Goal: Task Accomplishment & Management: Manage account settings

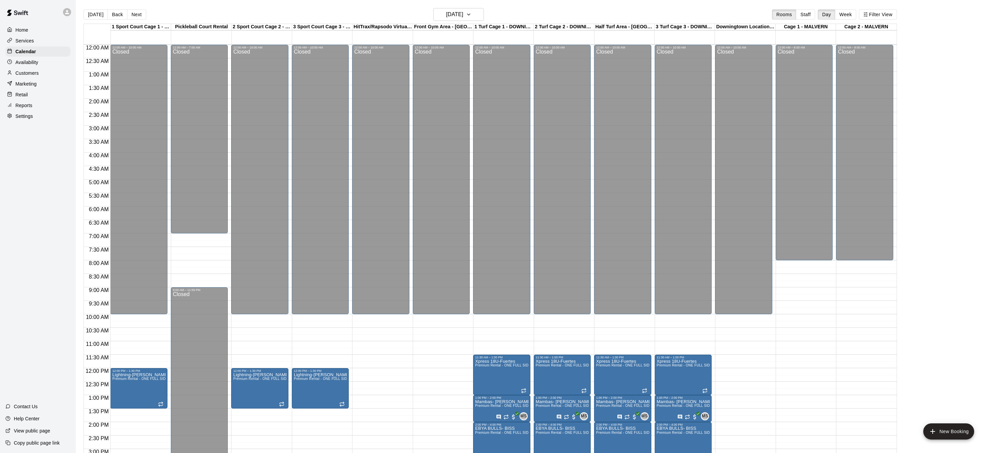
scroll to position [208, 0]
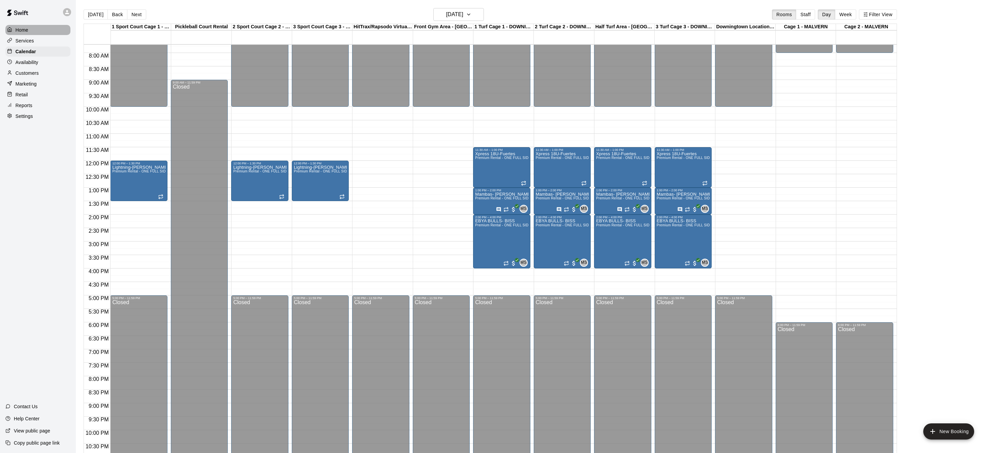
click at [35, 31] on div "Home" at bounding box center [37, 30] width 65 height 10
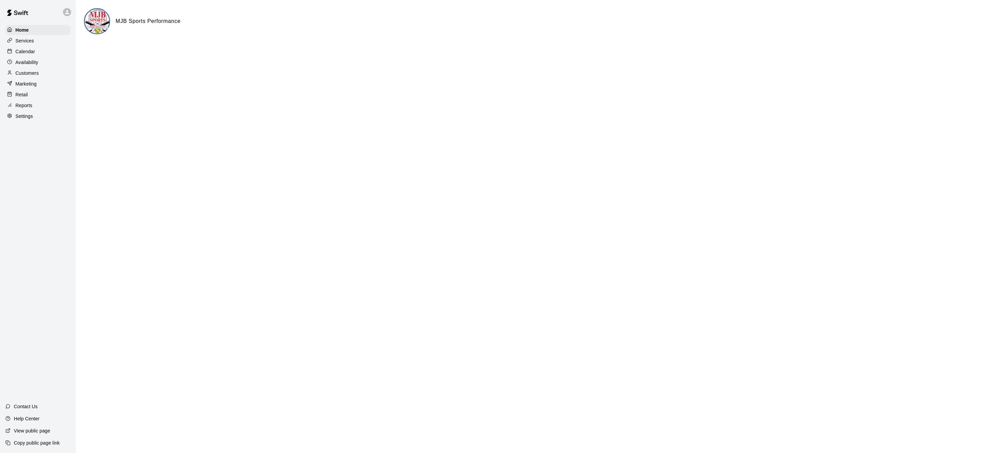
click at [32, 55] on div "Calendar" at bounding box center [37, 52] width 65 height 10
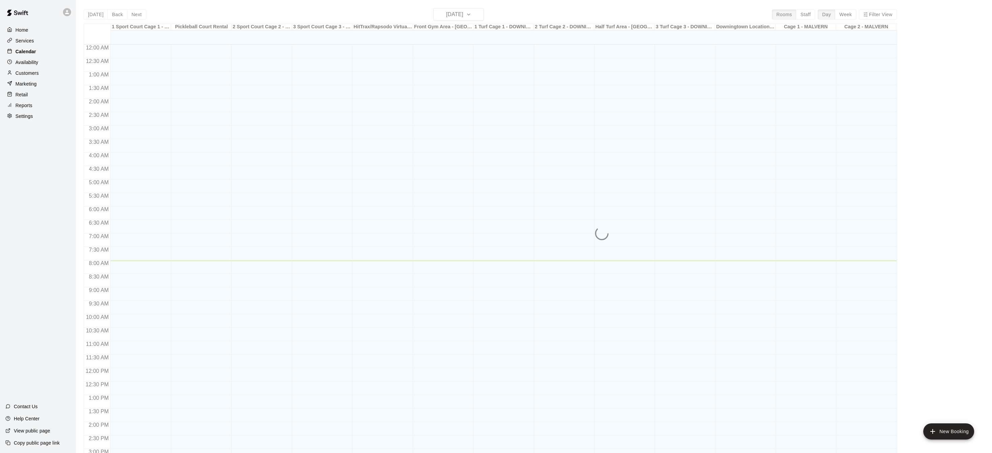
scroll to position [210, 0]
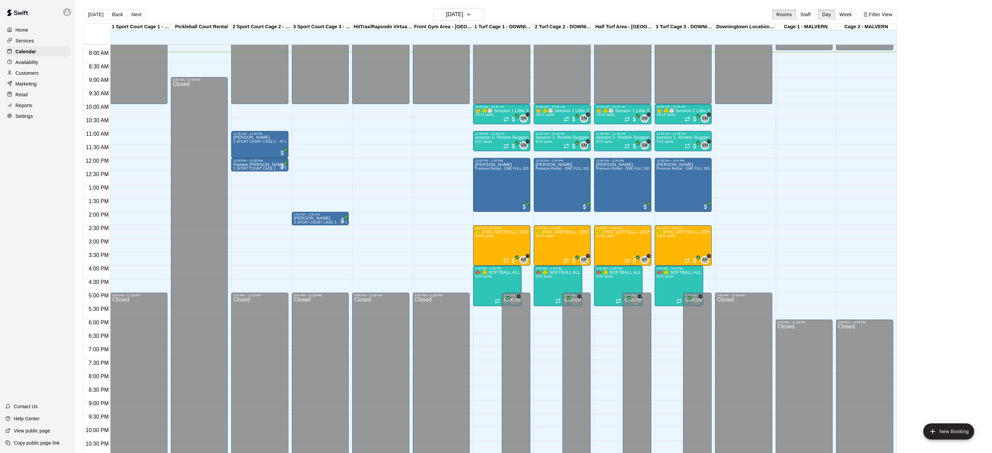
click at [29, 115] on p "Settings" at bounding box center [25, 116] width 18 height 7
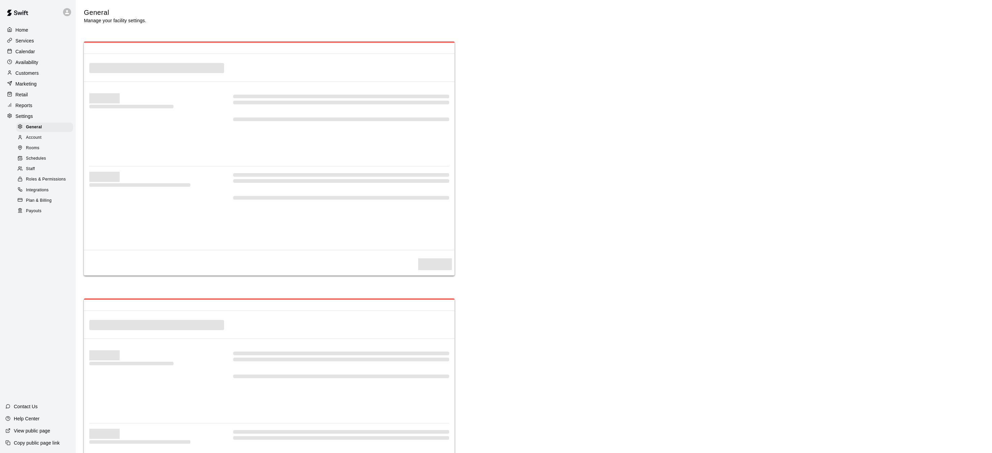
select select "**"
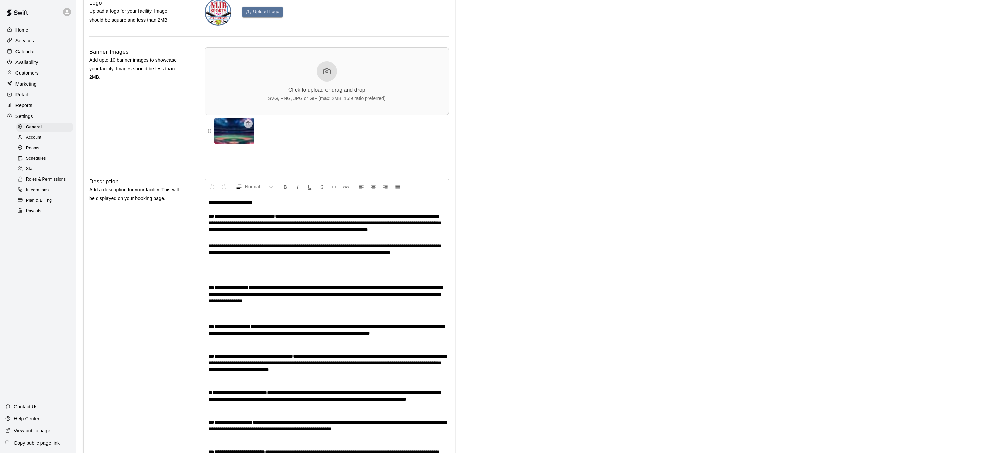
scroll to position [1442, 0]
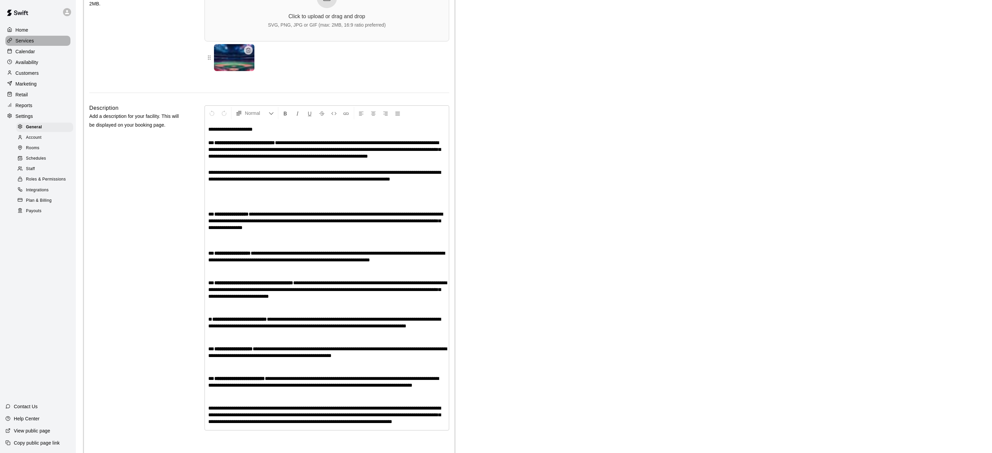
click at [33, 42] on p "Services" at bounding box center [25, 40] width 19 height 7
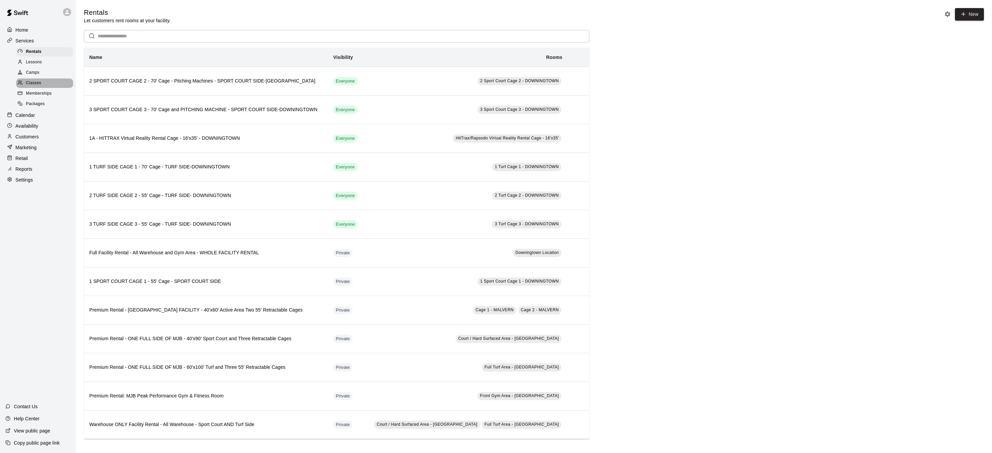
click at [48, 83] on div "Classes" at bounding box center [44, 83] width 57 height 9
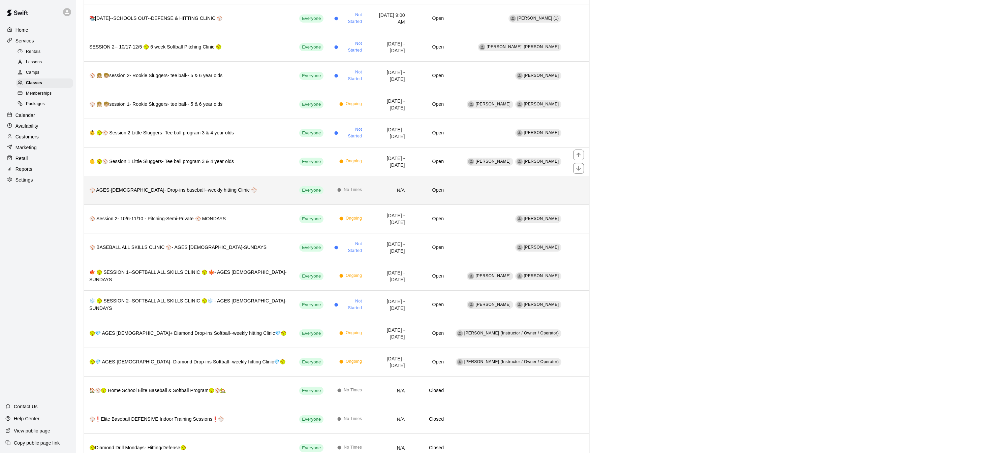
scroll to position [116, 0]
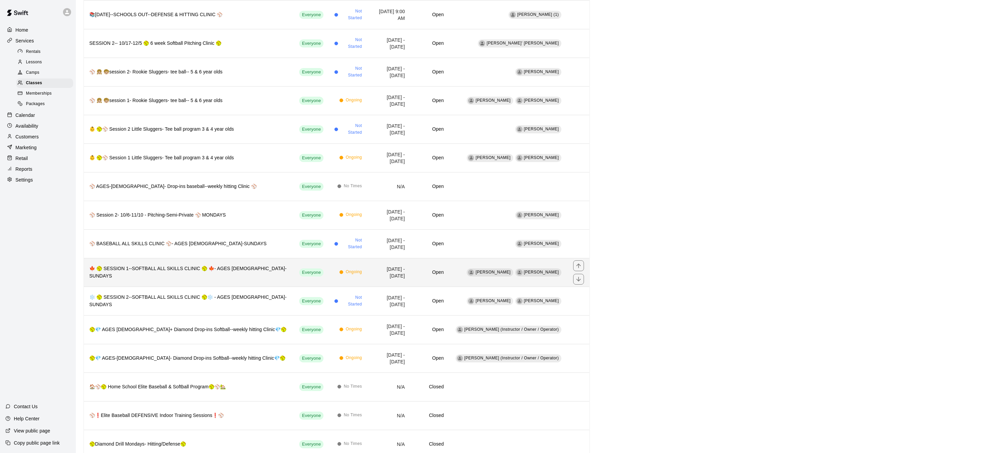
click at [234, 269] on h6 "🍁 🥎 SESSION 1--SOFTBALL ALL SKILLS CLINIC 🥎 🍁- AGES [DEMOGRAPHIC_DATA]-SUNDAYS" at bounding box center [188, 272] width 199 height 15
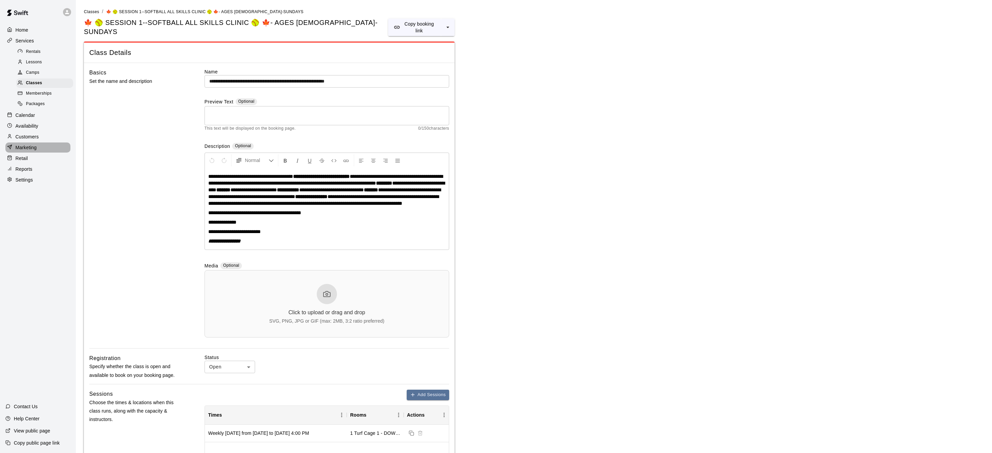
click at [32, 149] on p "Marketing" at bounding box center [26, 147] width 21 height 7
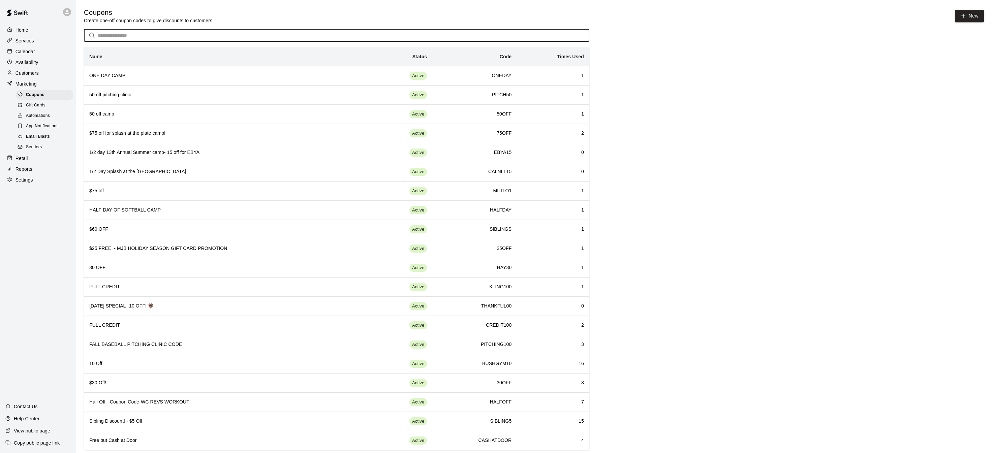
click at [178, 36] on input "text" at bounding box center [344, 35] width 492 height 12
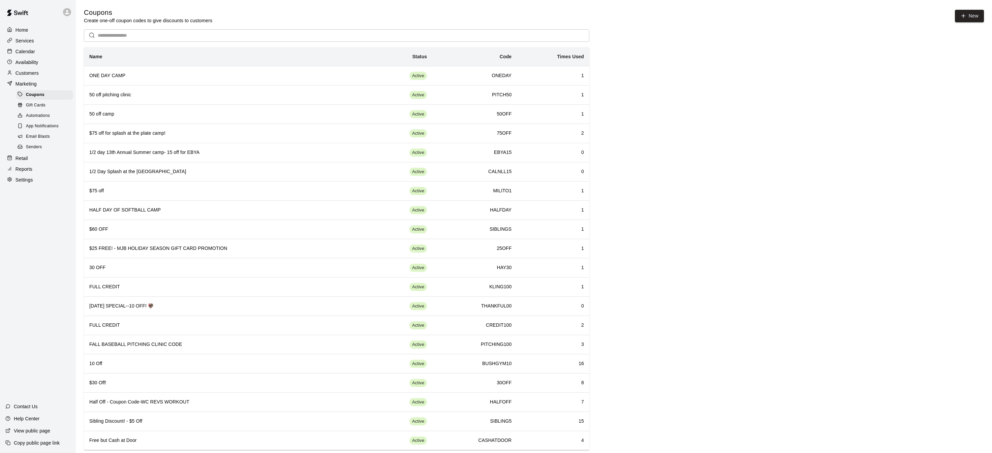
scroll to position [8, 0]
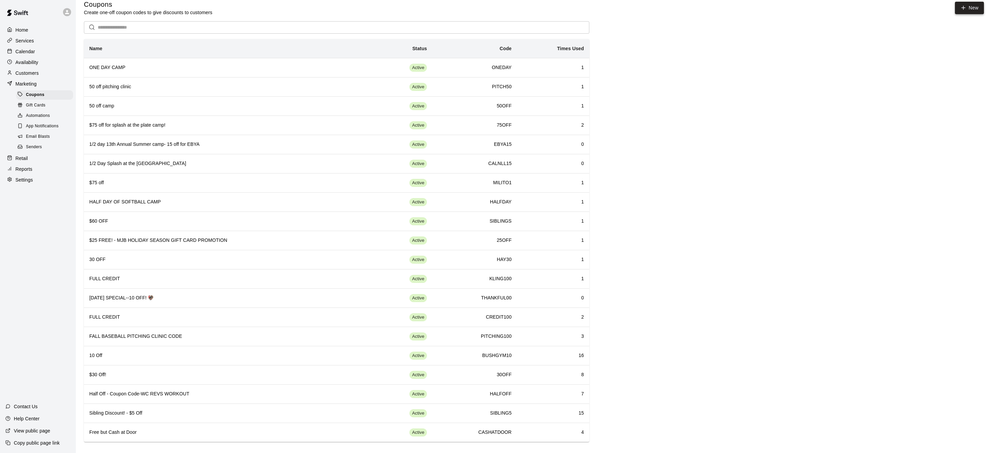
click at [967, 6] on button "New" at bounding box center [969, 8] width 29 height 12
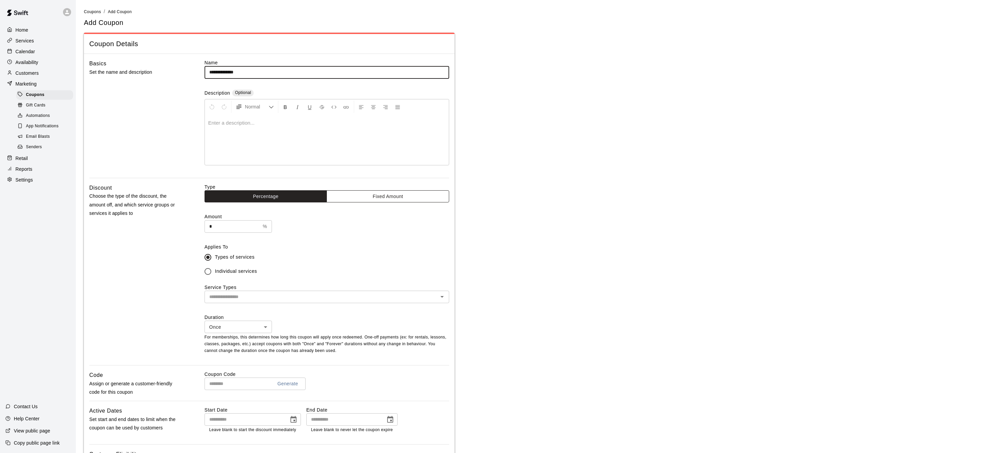
type input "**********"
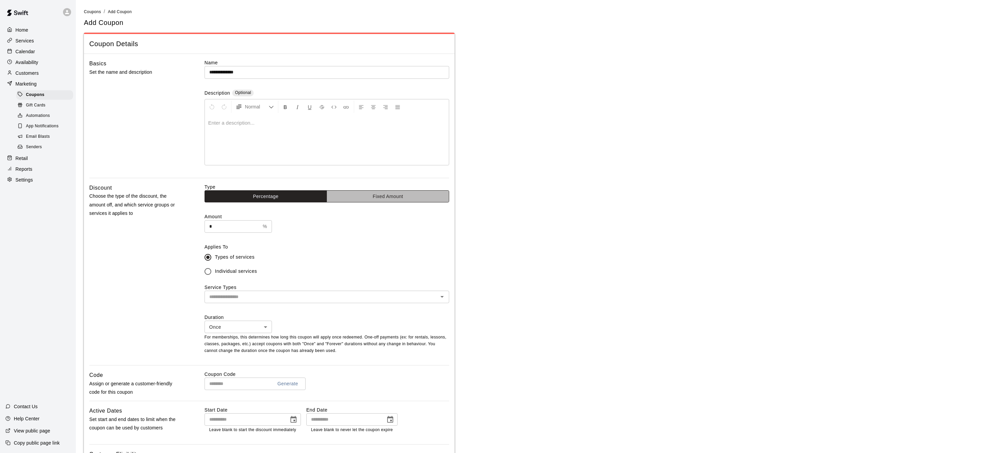
click at [405, 192] on button "Fixed Amount" at bounding box center [388, 196] width 123 height 12
drag, startPoint x: 246, startPoint y: 221, endPoint x: 222, endPoint y: 222, distance: 23.6
click at [222, 222] on input "*" at bounding box center [243, 226] width 57 height 12
click at [443, 294] on icon "Open" at bounding box center [442, 297] width 8 height 8
type input "**"
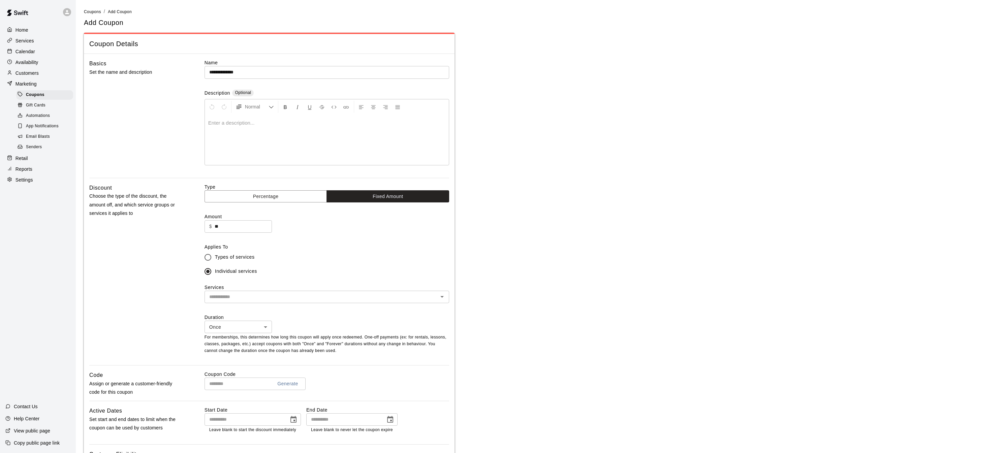
click at [318, 297] on input "text" at bounding box center [322, 297] width 230 height 8
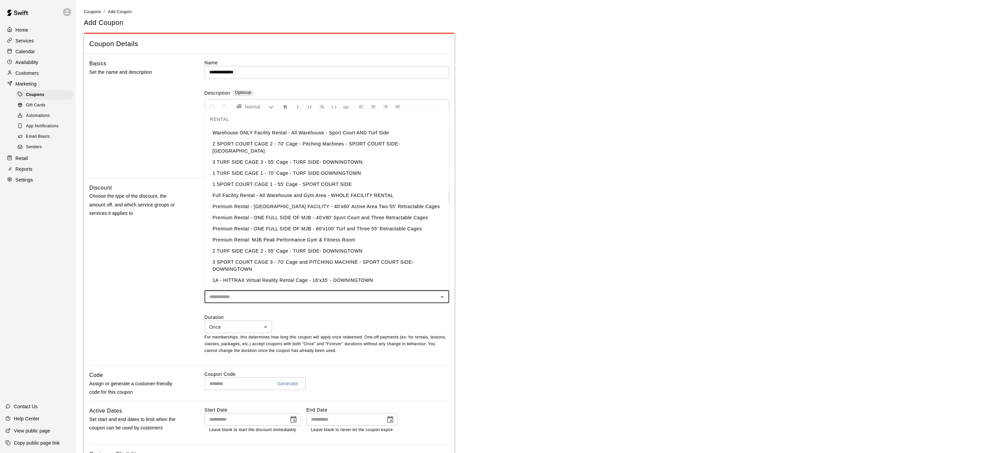
click at [149, 284] on div "Discount Choose the type of the discount, the amount off, and which service gro…" at bounding box center [136, 275] width 94 height 182
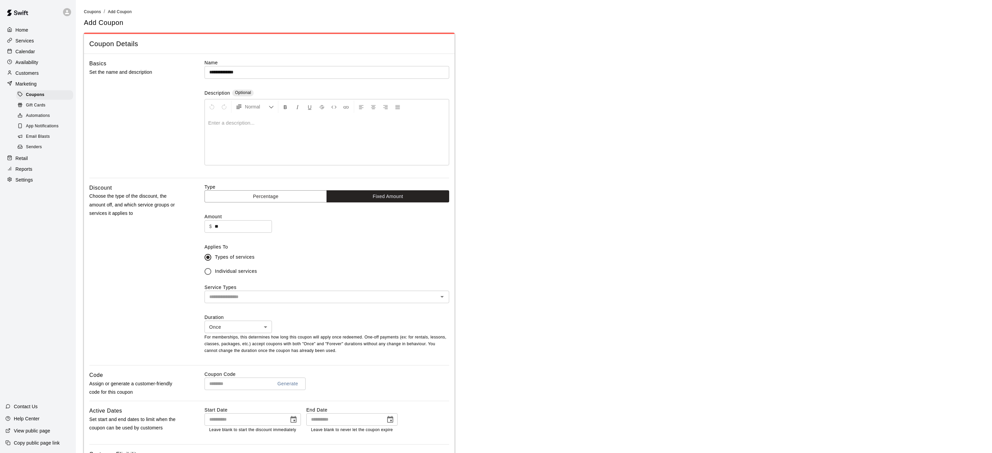
click at [441, 294] on icon "Open" at bounding box center [442, 297] width 8 height 8
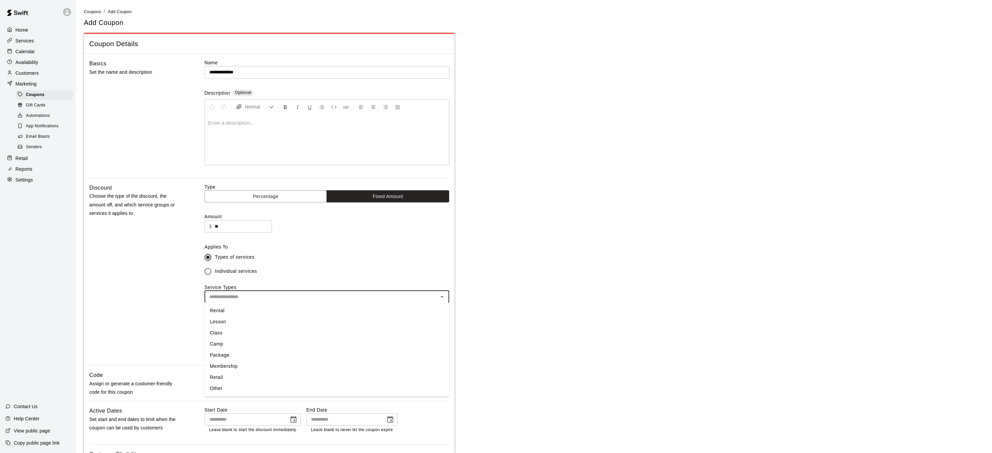
click at [398, 339] on li "Camp" at bounding box center [327, 344] width 245 height 11
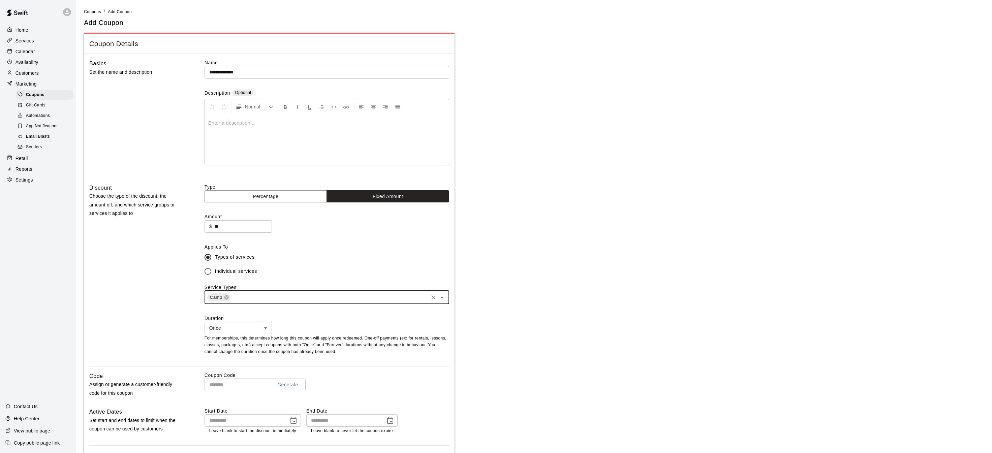
click at [442, 295] on icon "Open" at bounding box center [442, 298] width 8 height 8
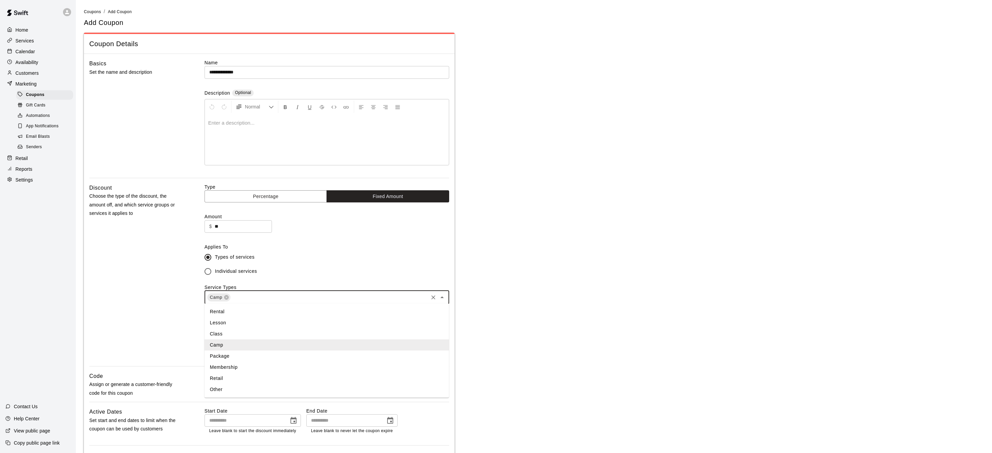
click at [387, 331] on li "Class" at bounding box center [327, 334] width 245 height 11
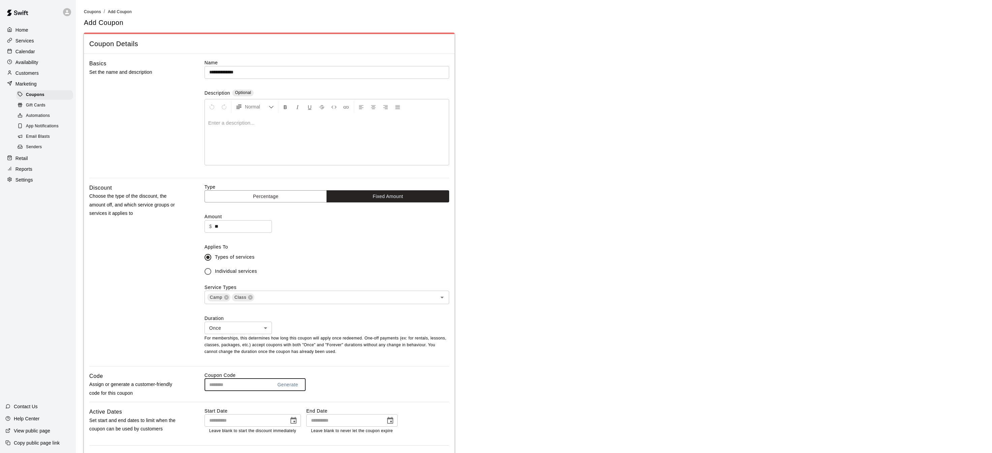
click at [253, 387] on input "text" at bounding box center [236, 385] width 63 height 12
type input "*"
type input "*****"
click at [292, 419] on icon "Choose date" at bounding box center [294, 421] width 8 height 8
click at [301, 351] on button "11" at bounding box center [299, 353] width 12 height 12
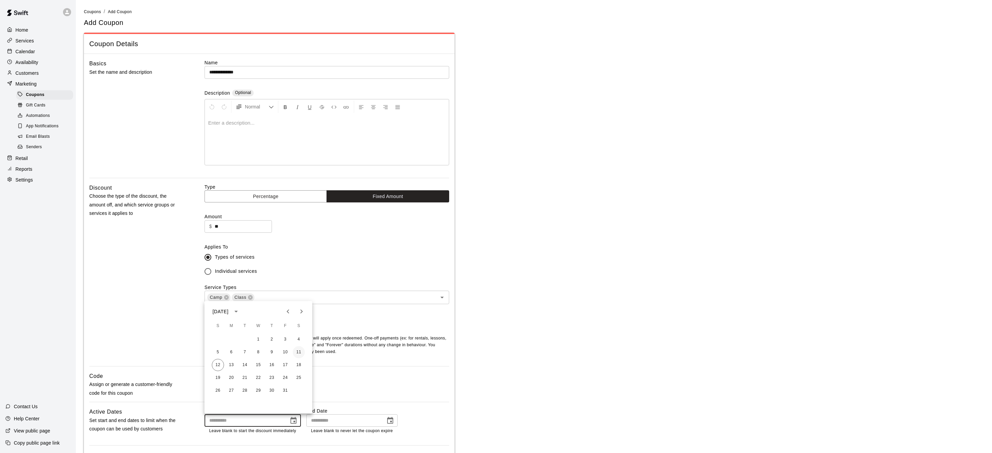
type input "**********"
click at [393, 421] on icon "Choose date" at bounding box center [390, 421] width 8 height 8
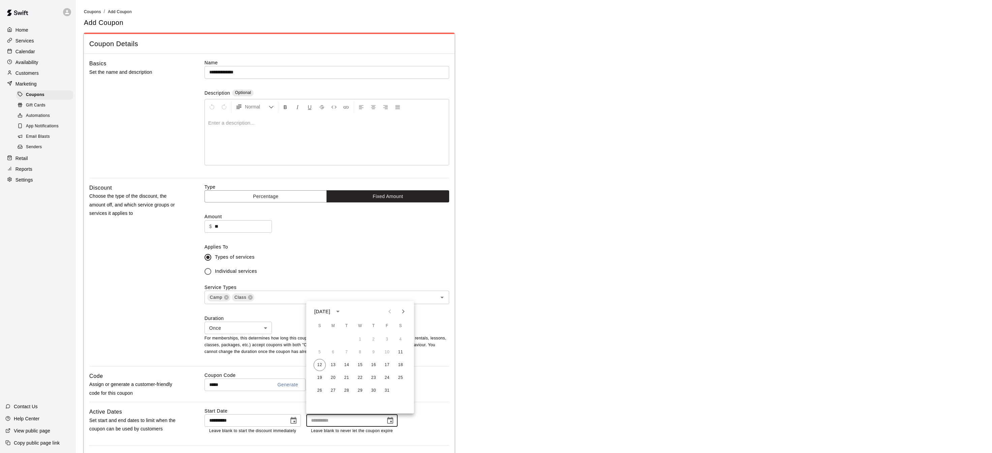
click at [326, 361] on div "12 13 14 15 16 17 18" at bounding box center [360, 365] width 108 height 12
click at [329, 362] on button "13" at bounding box center [333, 365] width 12 height 12
type input "**********"
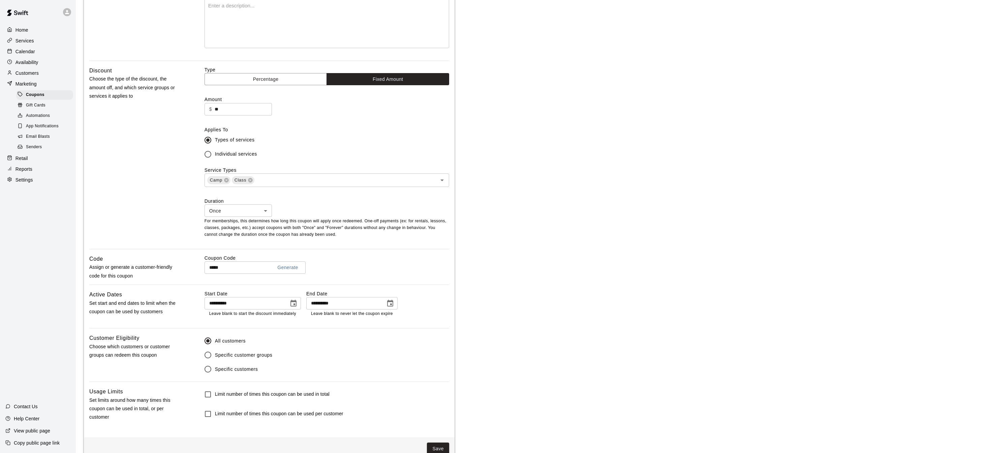
scroll to position [131, 0]
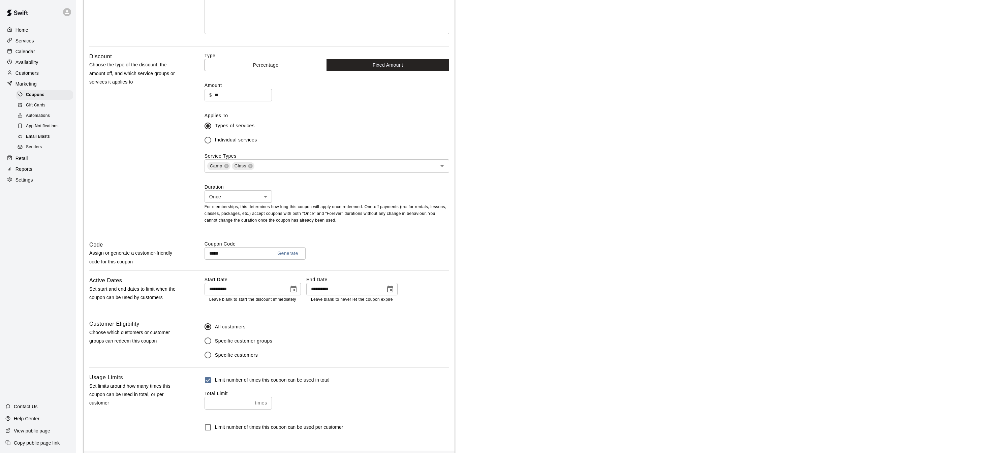
type input "*"
click at [250, 400] on input "*" at bounding box center [229, 403] width 48 height 12
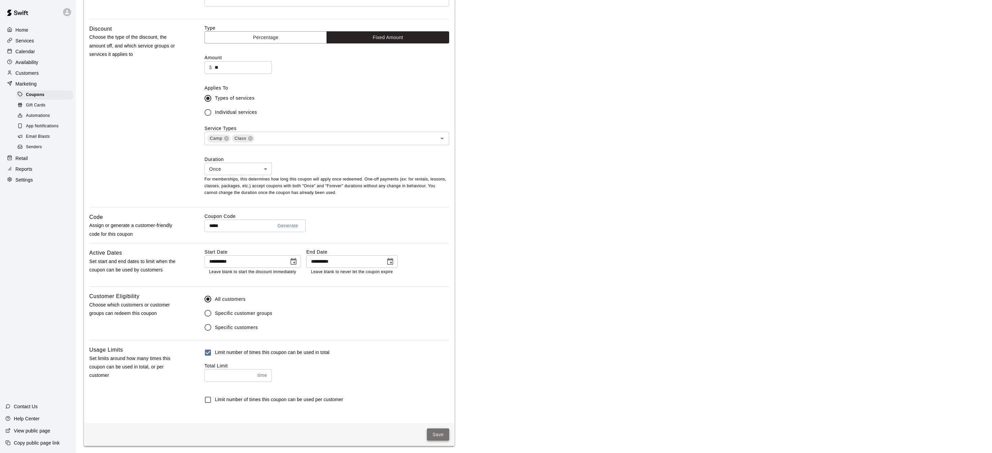
click at [427, 434] on button "Save" at bounding box center [438, 435] width 22 height 12
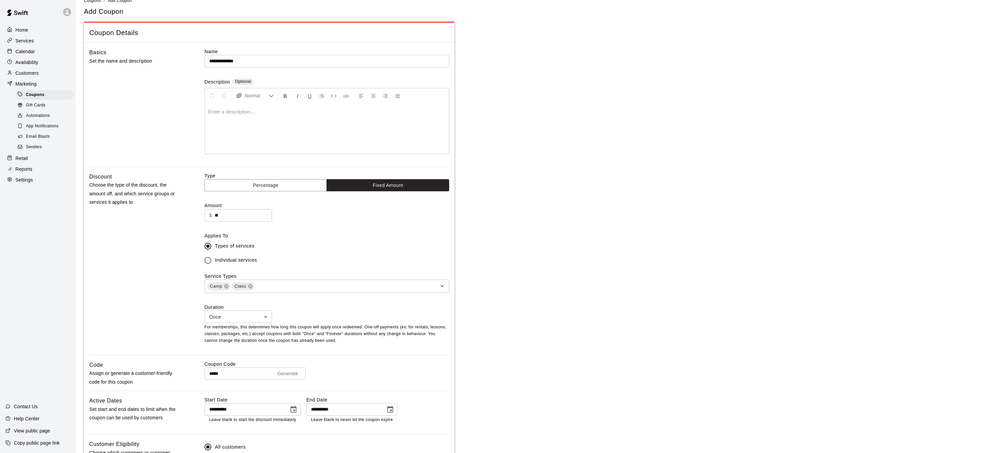
scroll to position [0, 0]
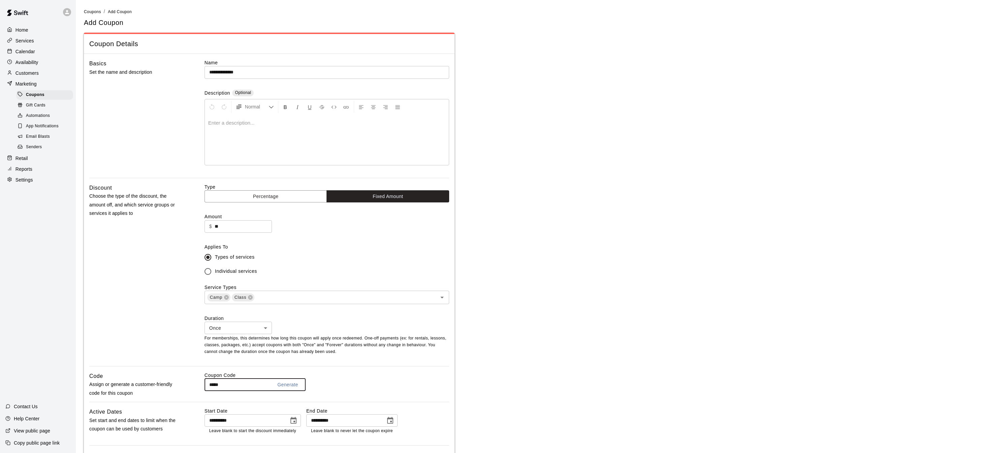
drag, startPoint x: 236, startPoint y: 384, endPoint x: 215, endPoint y: 385, distance: 21.2
click at [215, 385] on input "*****" at bounding box center [236, 385] width 63 height 12
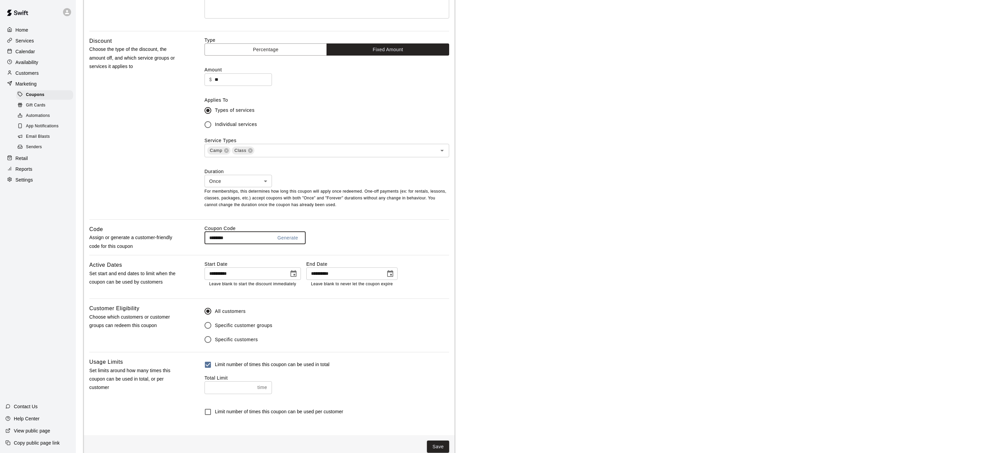
scroll to position [159, 0]
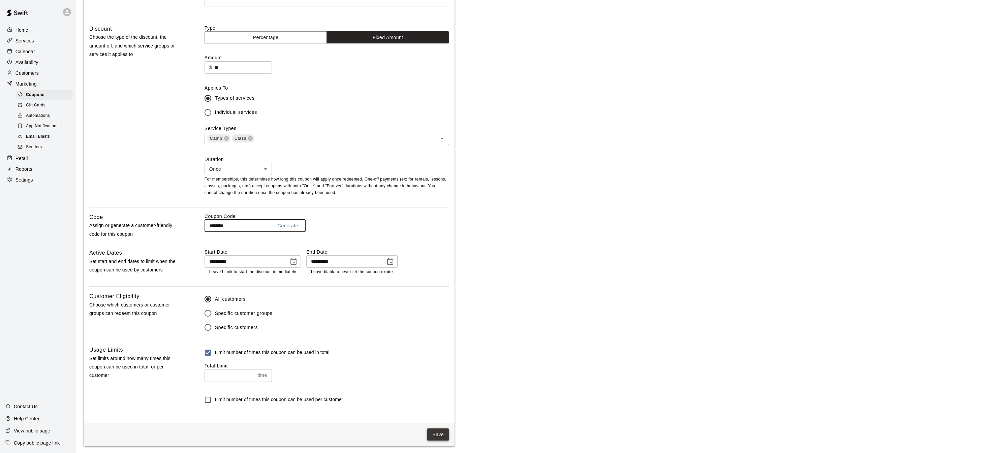
type input "********"
click at [440, 431] on button "Save" at bounding box center [438, 435] width 22 height 12
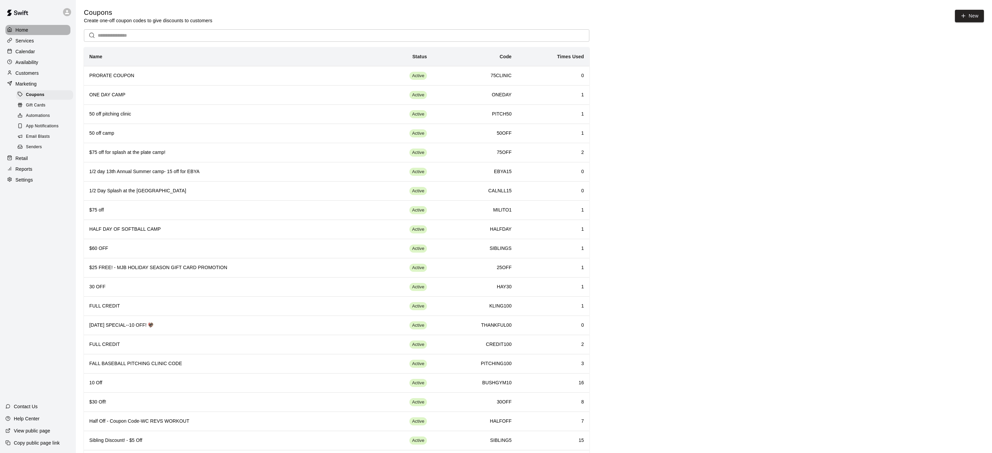
click at [21, 28] on p "Home" at bounding box center [22, 30] width 13 height 7
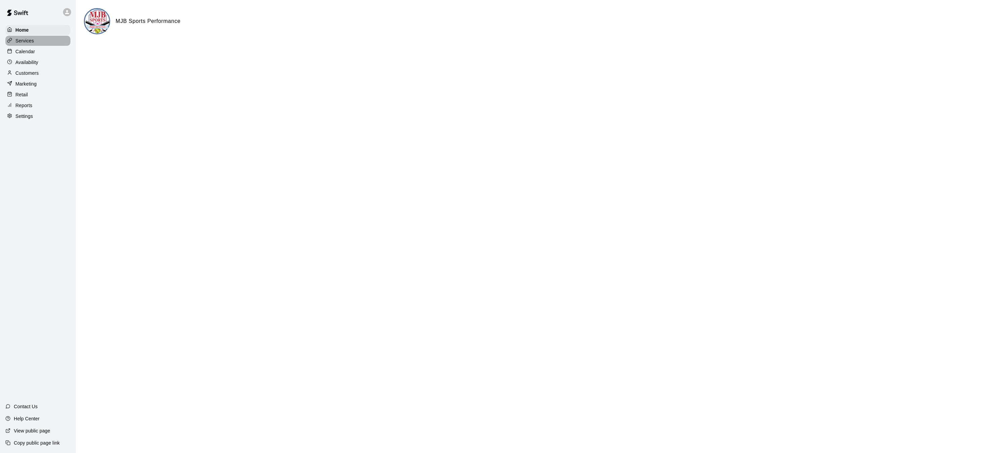
click at [25, 44] on div "Services" at bounding box center [37, 41] width 65 height 10
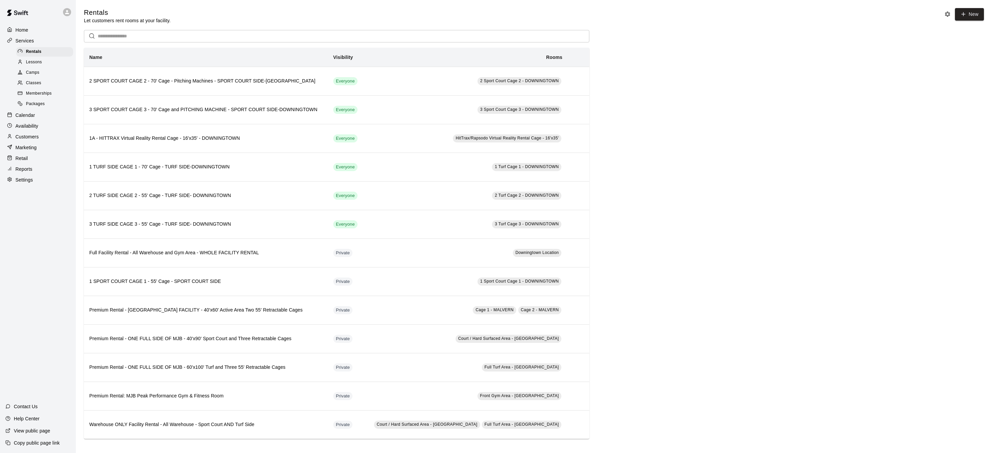
click at [32, 27] on div "Home" at bounding box center [37, 30] width 65 height 10
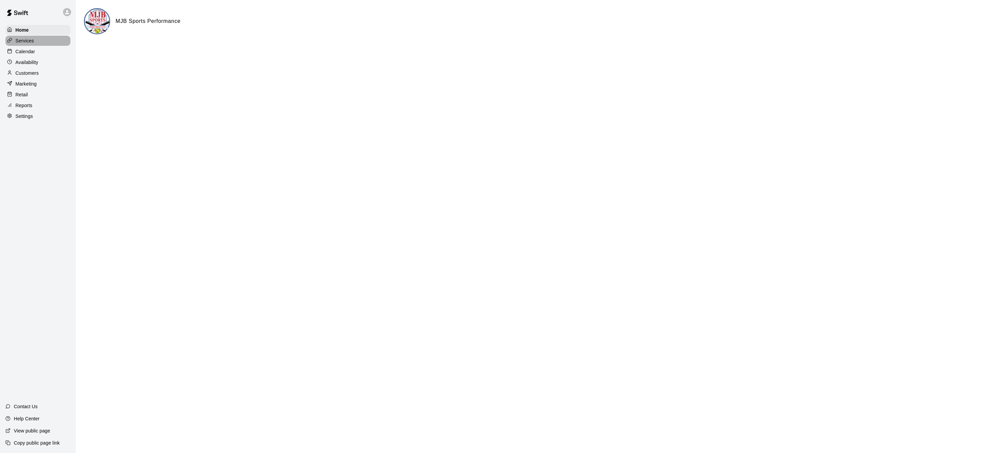
click at [31, 42] on p "Services" at bounding box center [25, 40] width 19 height 7
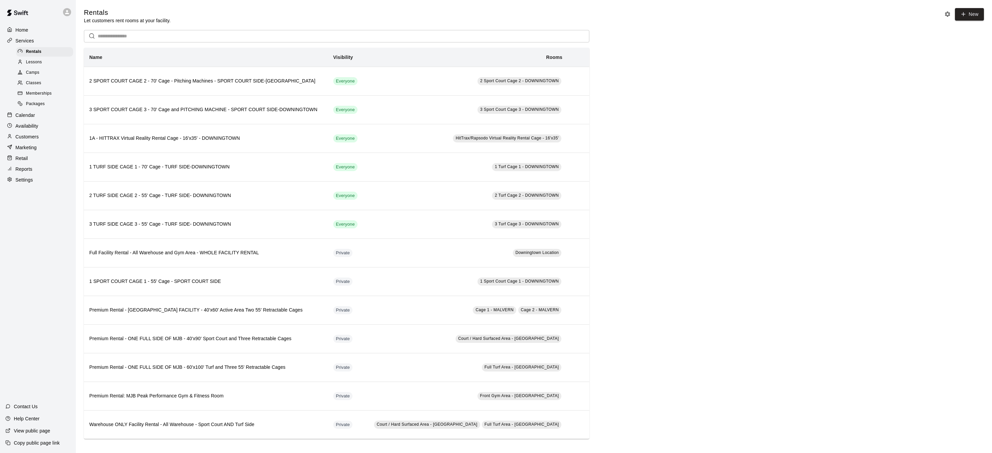
click at [26, 177] on p "Settings" at bounding box center [25, 180] width 18 height 7
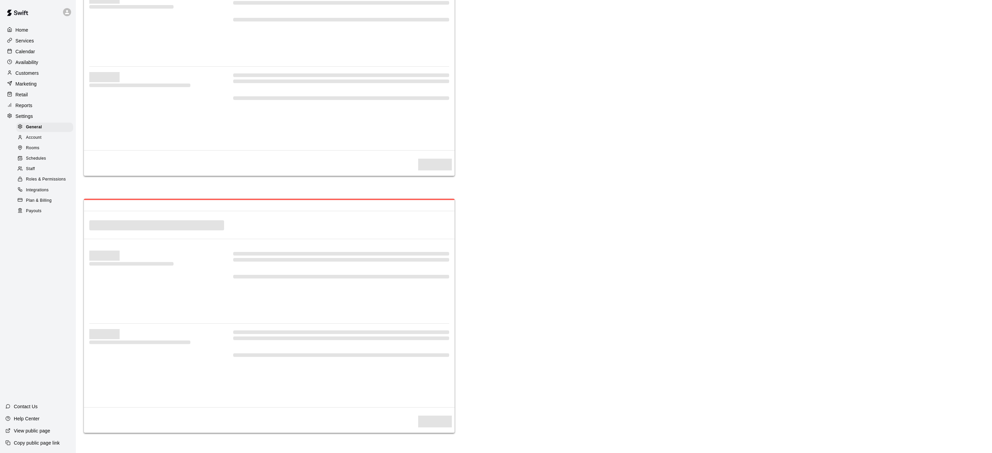
select select "**"
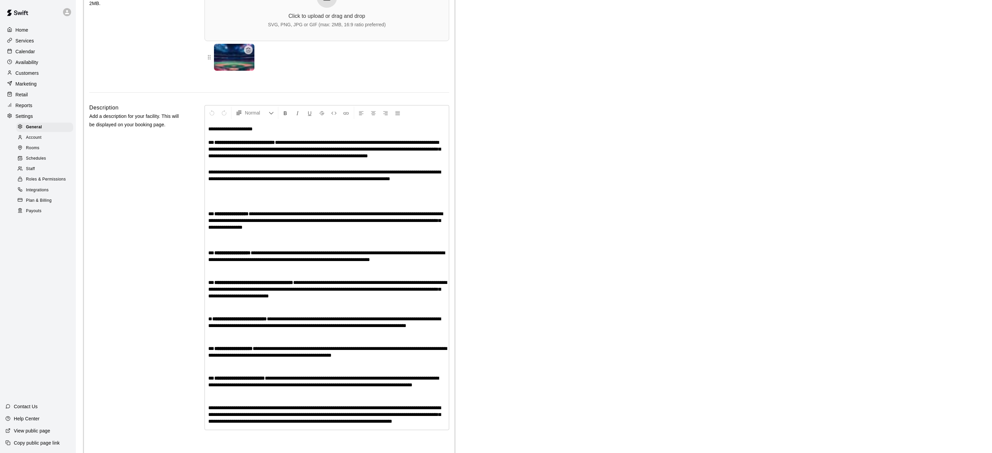
scroll to position [1442, 0]
click at [28, 212] on span "Payouts" at bounding box center [34, 211] width 16 height 7
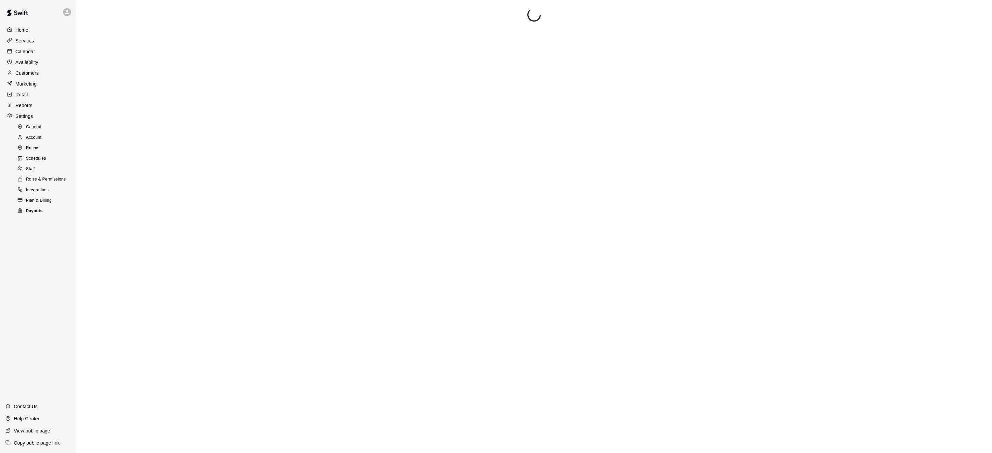
click at [58, 211] on div "Payouts" at bounding box center [44, 211] width 57 height 9
click at [27, 50] on p "Calendar" at bounding box center [26, 51] width 20 height 7
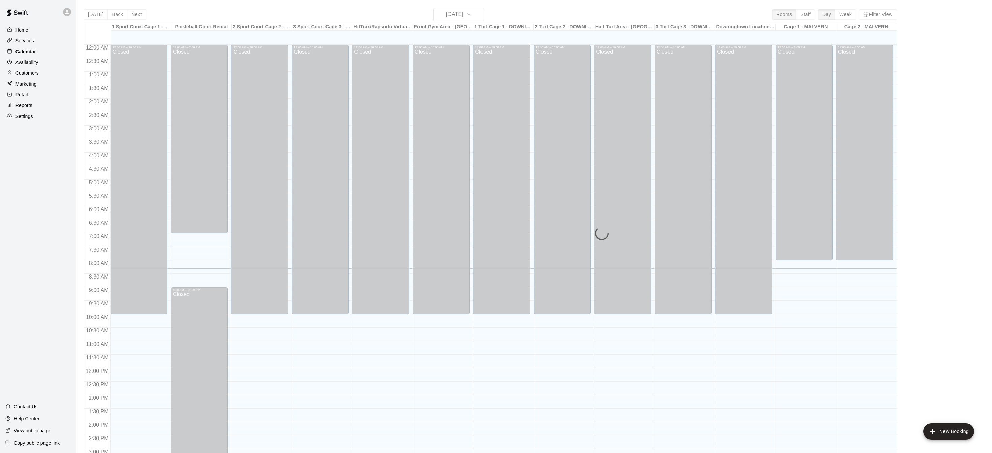
scroll to position [210, 0]
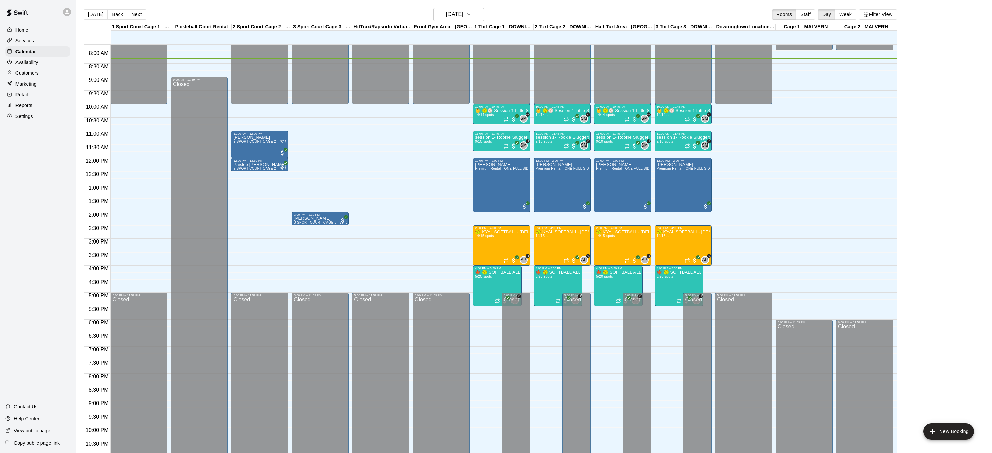
click at [31, 38] on p "Services" at bounding box center [25, 40] width 19 height 7
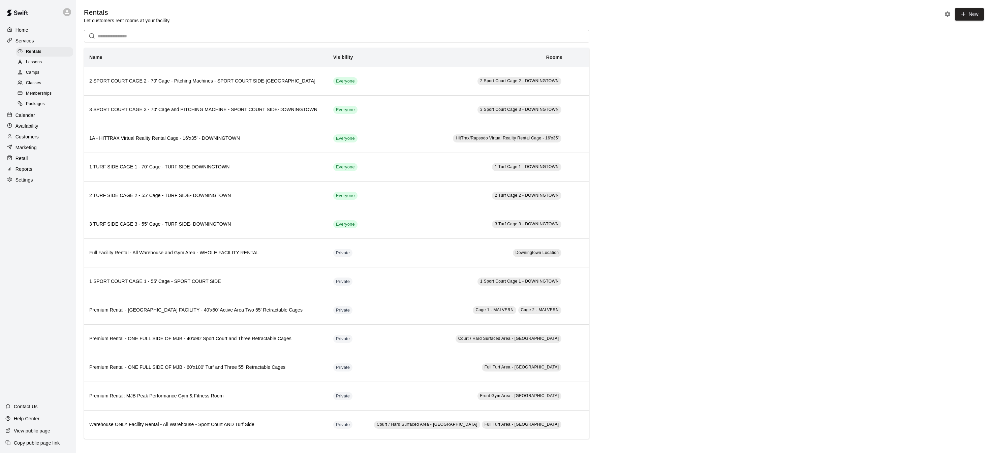
click at [42, 73] on div "Camps" at bounding box center [44, 72] width 57 height 9
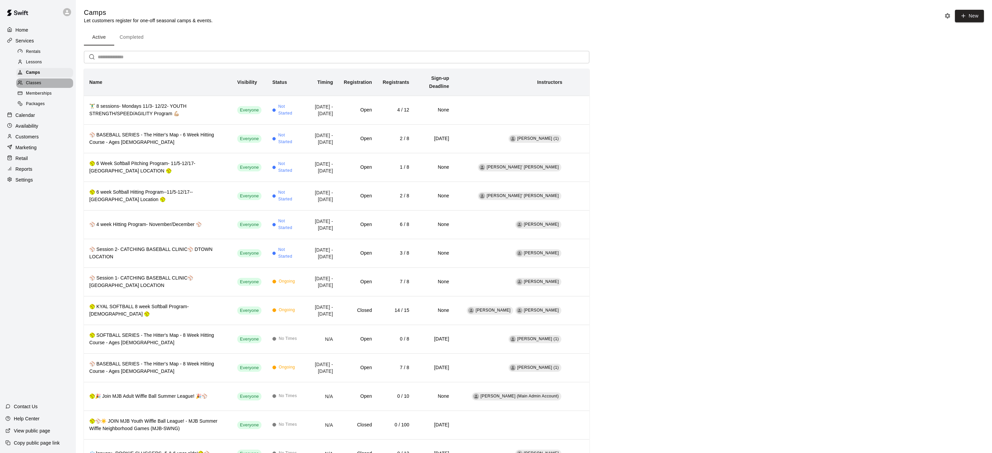
click at [42, 82] on div "Classes" at bounding box center [44, 83] width 57 height 9
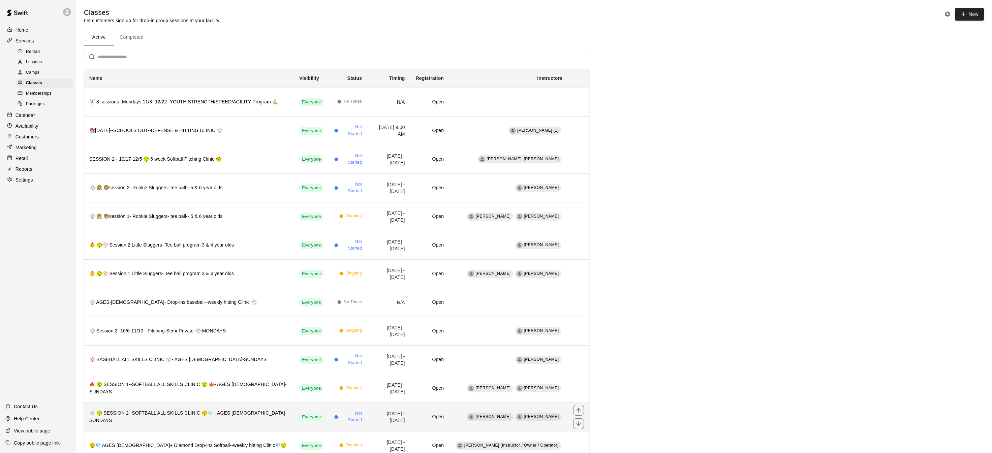
scroll to position [4, 0]
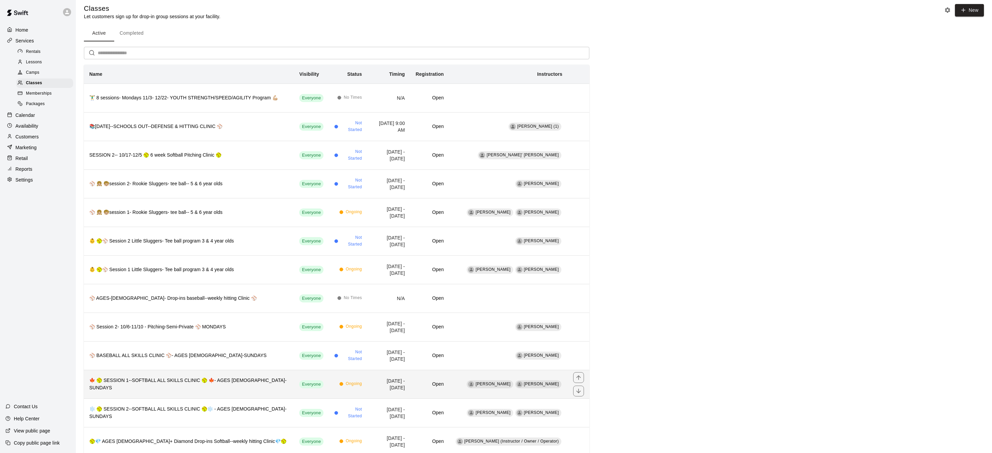
click at [185, 373] on th "🍁 🥎 SESSION 1--SOFTBALL ALL SKILLS CLINIC 🥎 🍁- AGES [DEMOGRAPHIC_DATA]-SUNDAYS" at bounding box center [189, 384] width 210 height 29
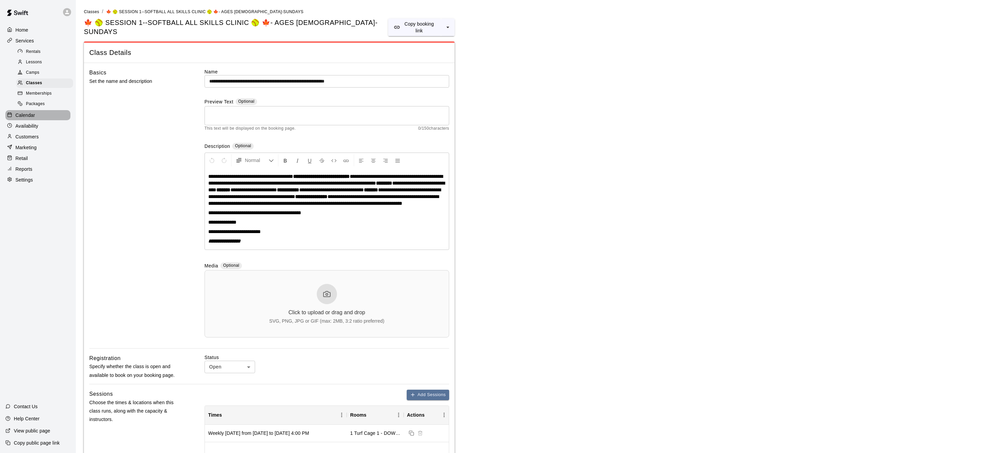
click at [43, 118] on div "Calendar" at bounding box center [37, 115] width 65 height 10
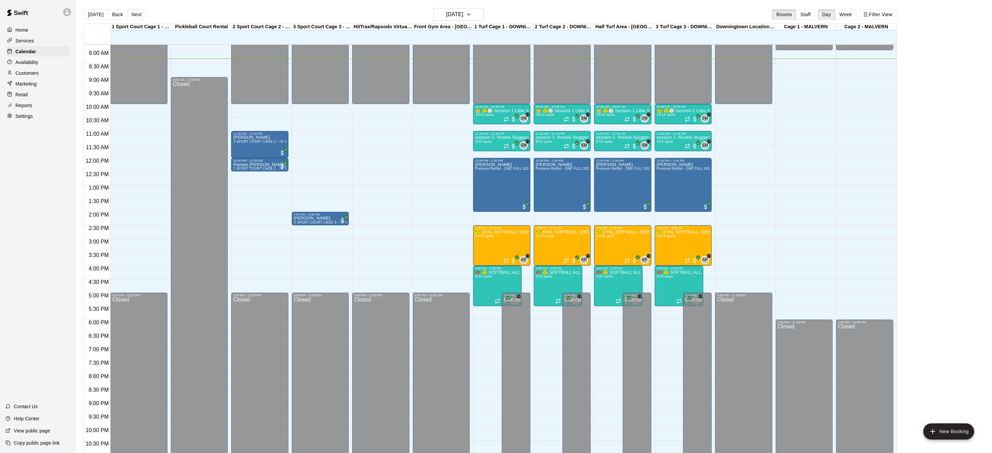
scroll to position [1, 0]
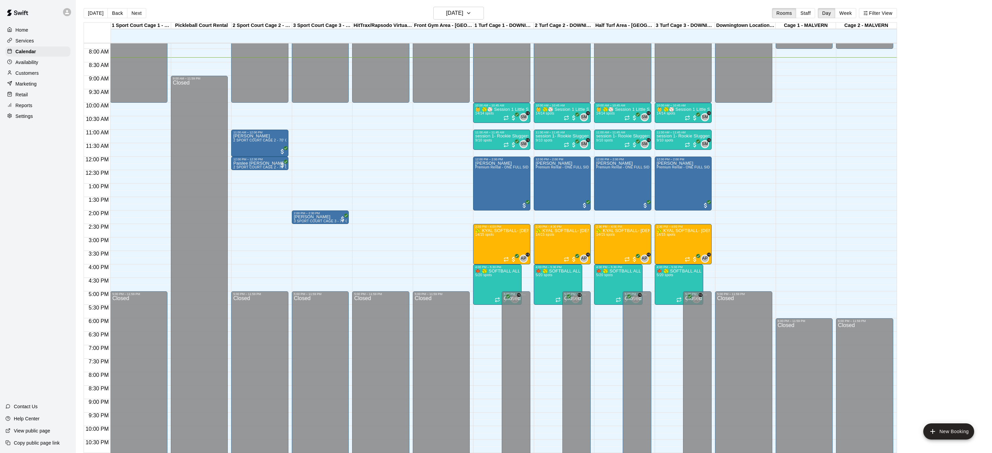
click at [31, 38] on p "Services" at bounding box center [25, 40] width 19 height 7
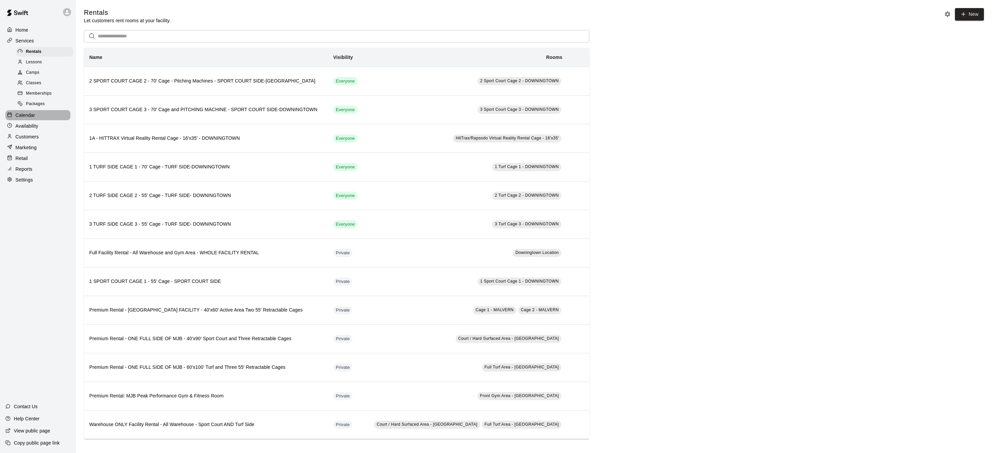
click at [40, 116] on div "Calendar" at bounding box center [37, 115] width 65 height 10
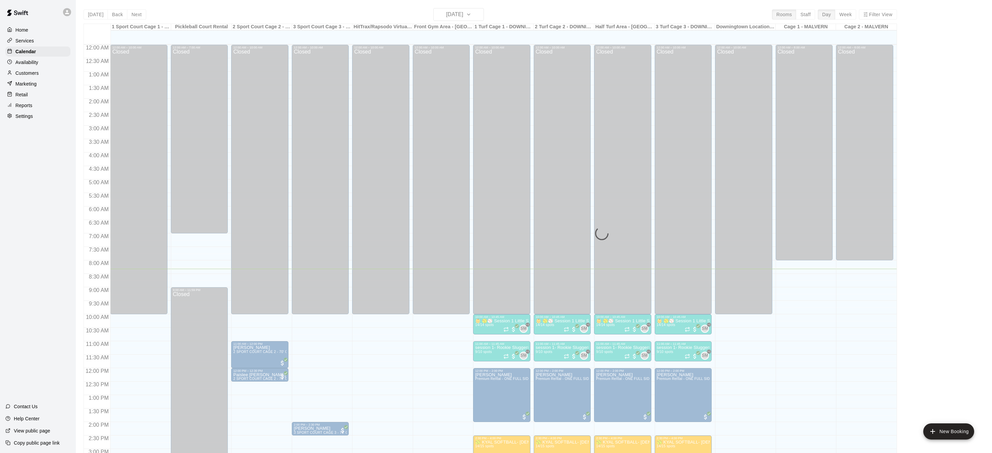
scroll to position [210, 0]
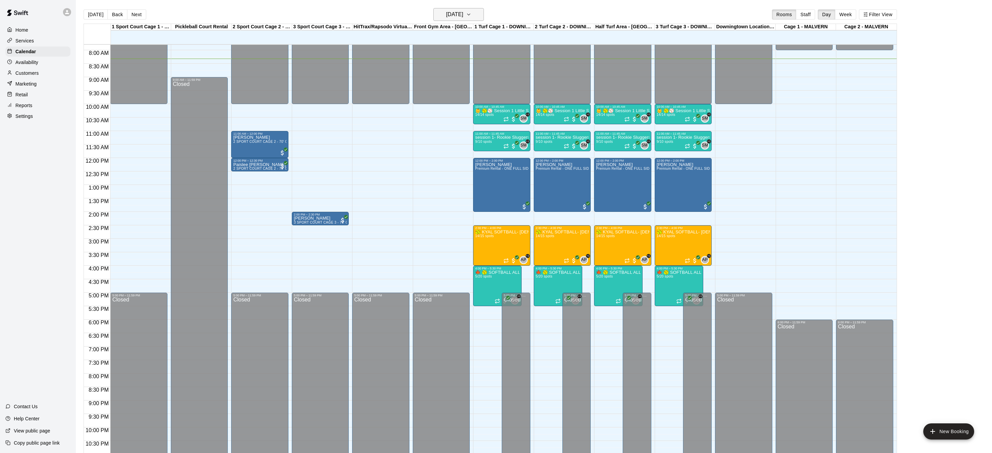
click at [472, 14] on icon "button" at bounding box center [468, 14] width 5 height 8
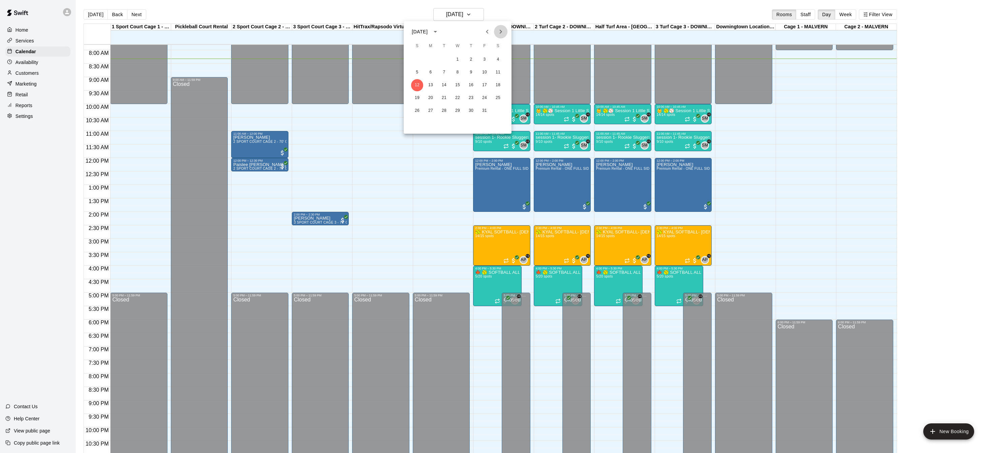
click at [500, 32] on icon "Next month" at bounding box center [501, 32] width 8 height 8
click at [922, 95] on div at bounding box center [496, 226] width 992 height 453
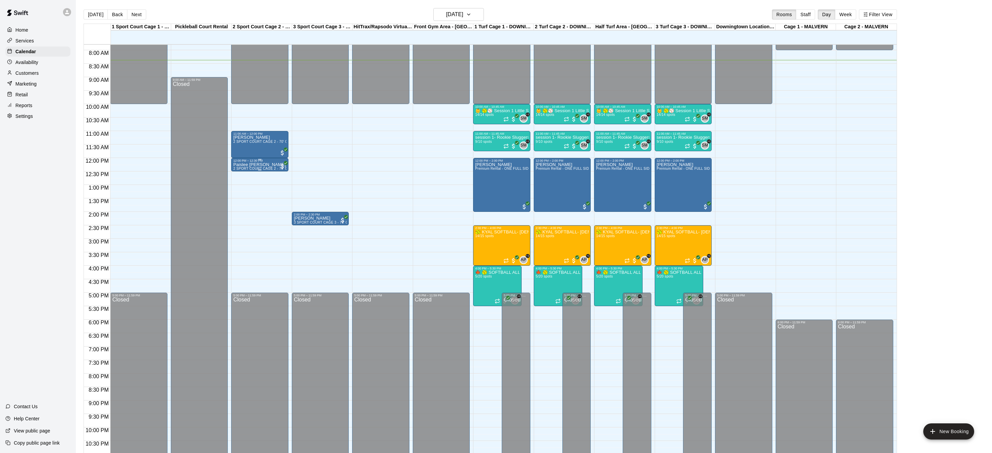
click at [263, 168] on span "2 SPORT COURT CAGE 2 - 70' Cage - Pitching Machines - SPORT COURT SIDE-[GEOGRAP…" at bounding box center [317, 169] width 169 height 4
click at [240, 189] on img "edit" at bounding box center [240, 190] width 8 height 8
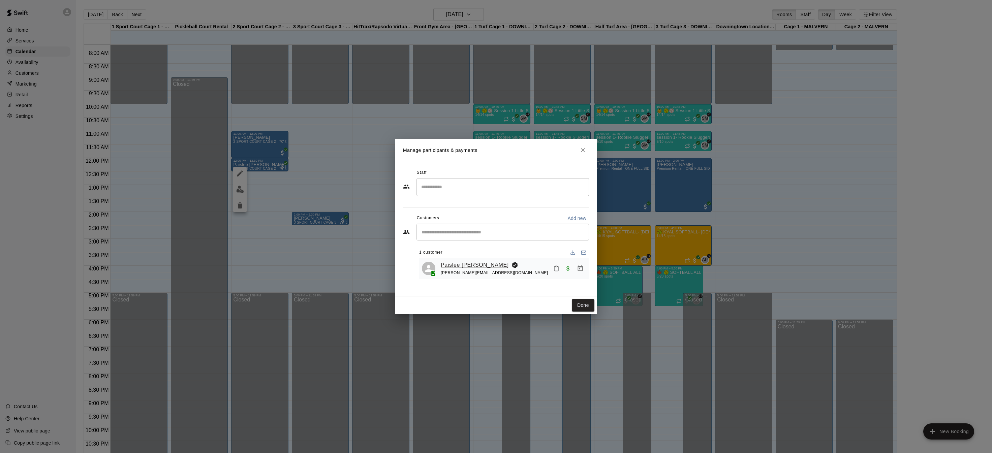
click at [459, 267] on link "Paislee [PERSON_NAME]" at bounding box center [475, 265] width 68 height 9
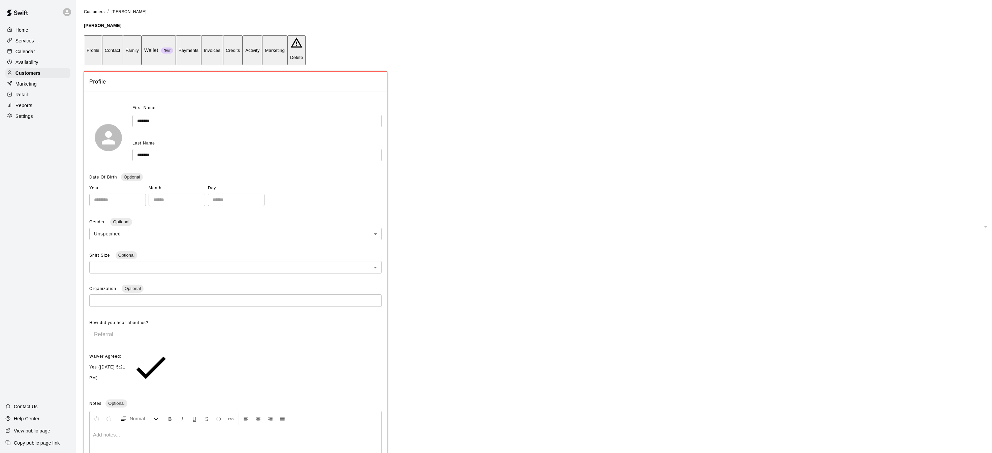
click at [123, 40] on button "Contact" at bounding box center [112, 50] width 21 height 30
select select "**"
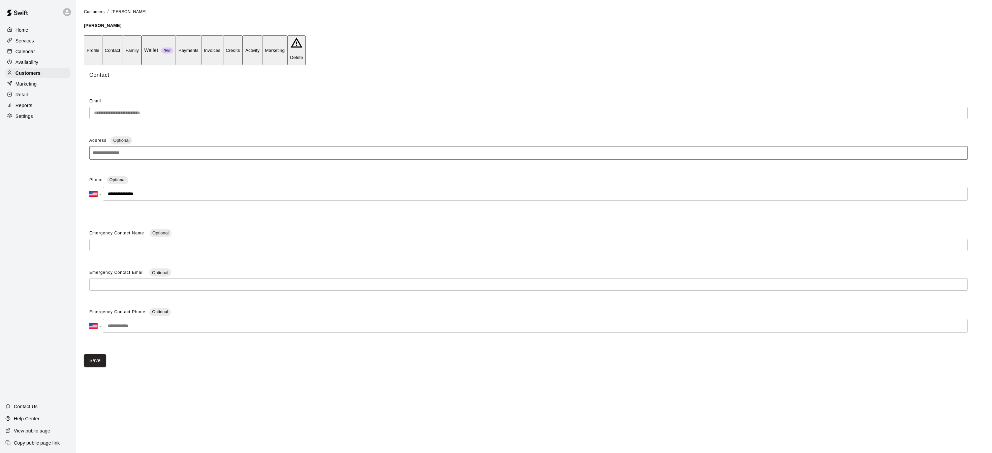
click at [201, 36] on button "Payments" at bounding box center [188, 50] width 25 height 30
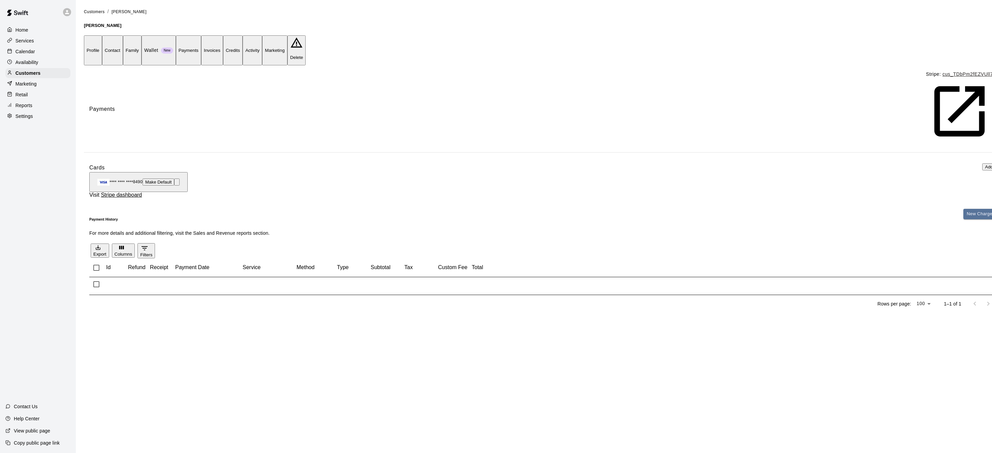
click at [142, 37] on button "Family" at bounding box center [132, 50] width 19 height 30
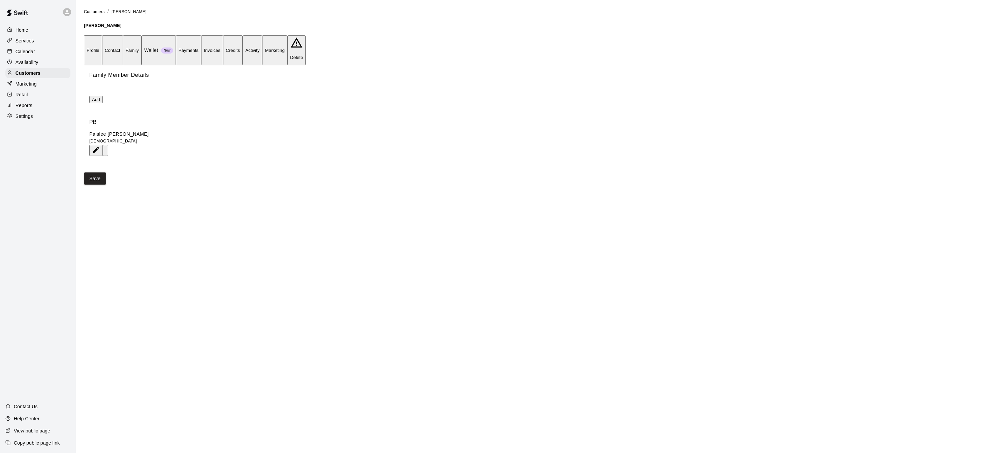
click at [28, 30] on div "Home" at bounding box center [37, 30] width 65 height 10
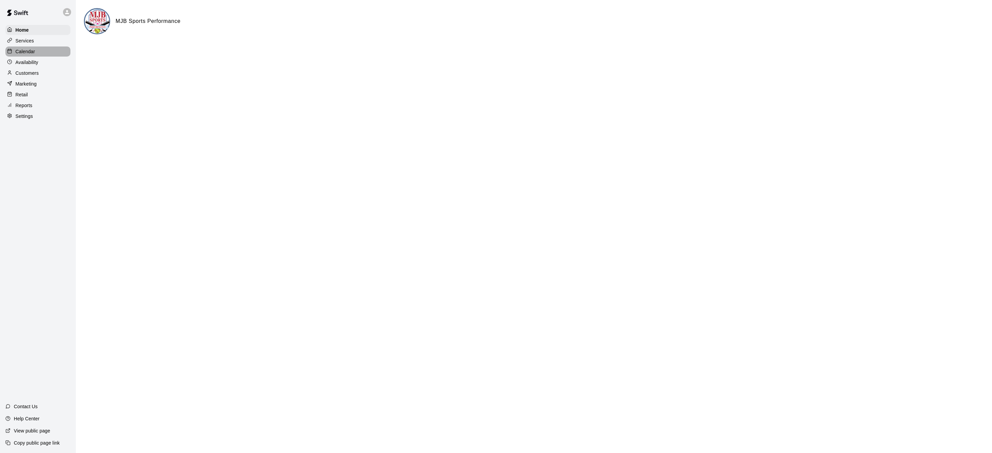
click at [26, 53] on p "Calendar" at bounding box center [26, 51] width 20 height 7
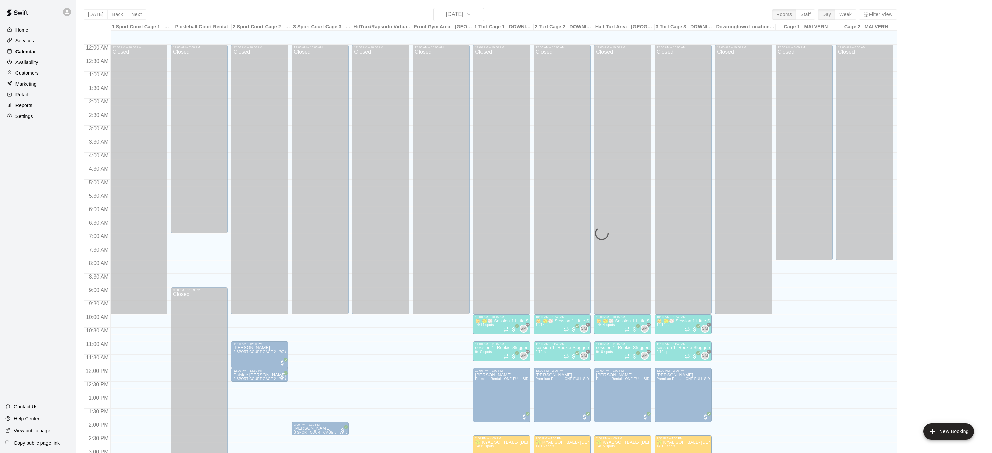
scroll to position [210, 0]
